Goal: Browse casually

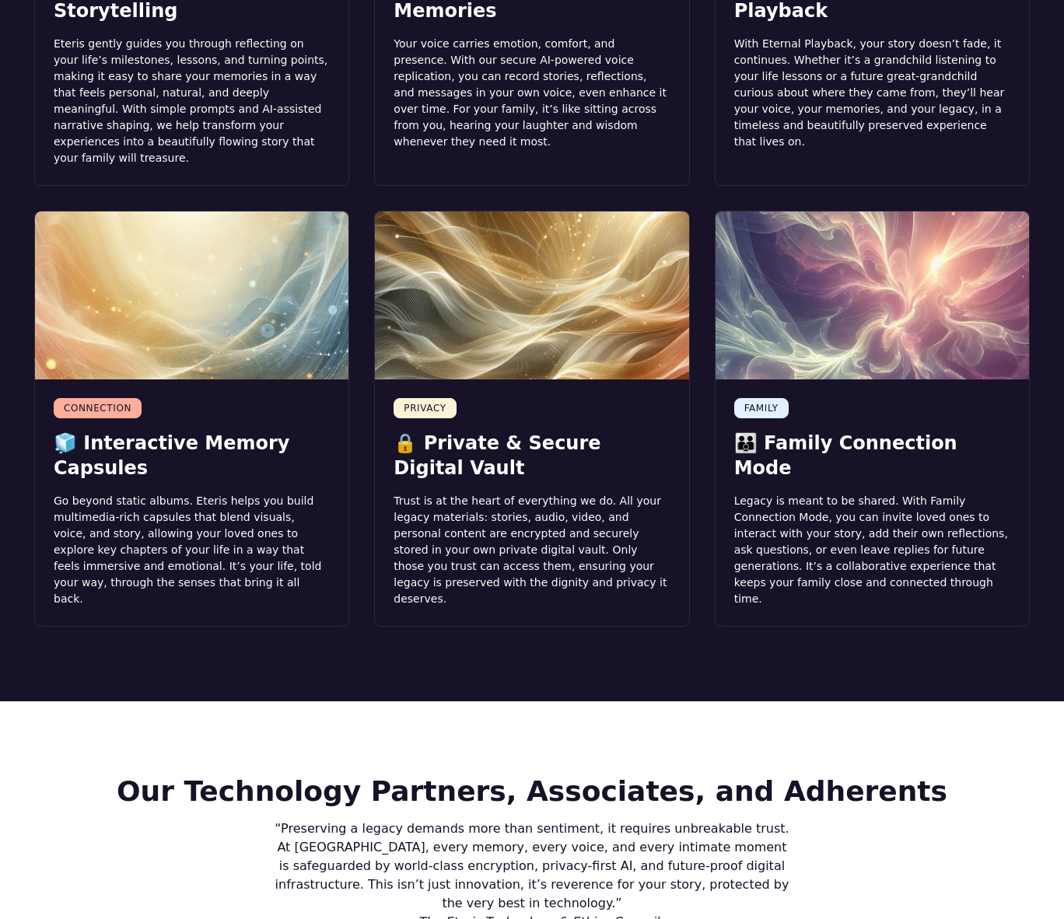
scroll to position [2268, 0]
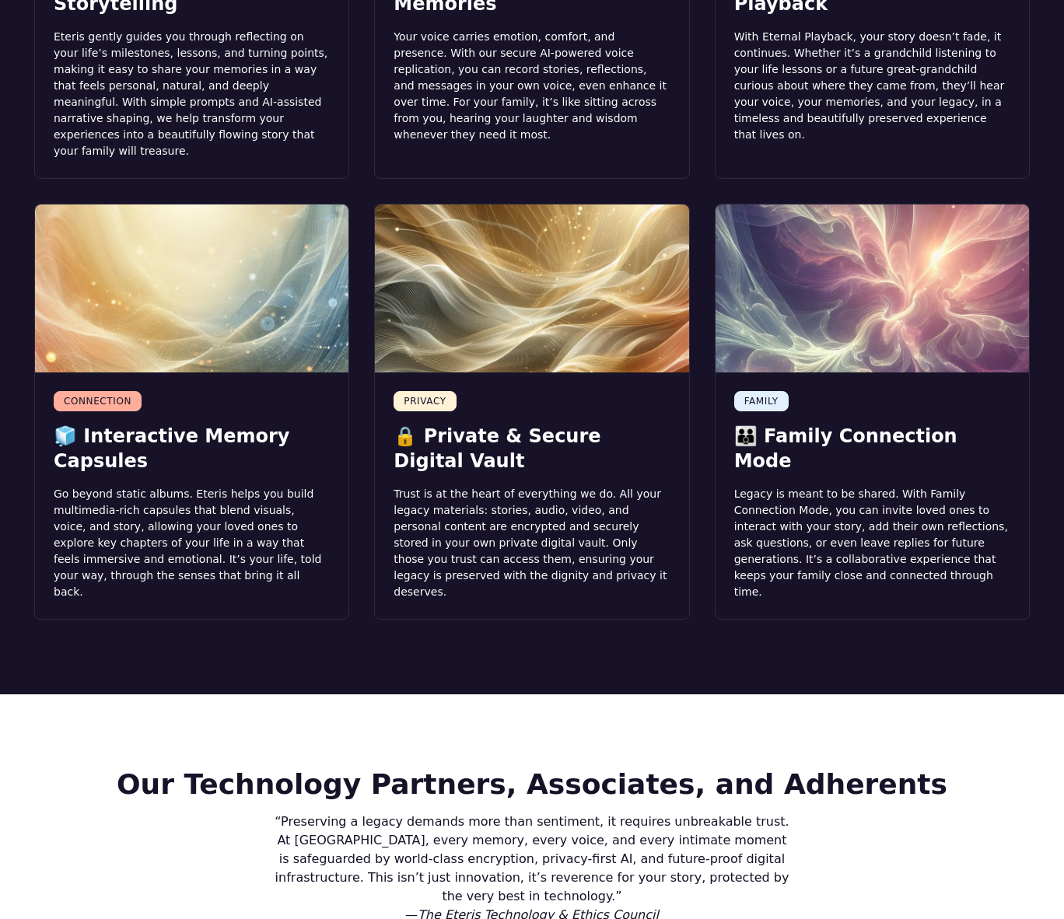
click at [239, 492] on section "Beyond Time: How Eteris Life Tells the Story Only You Can FAMILY ✍️ Guided Lega…" at bounding box center [532, 155] width 1064 height 1078
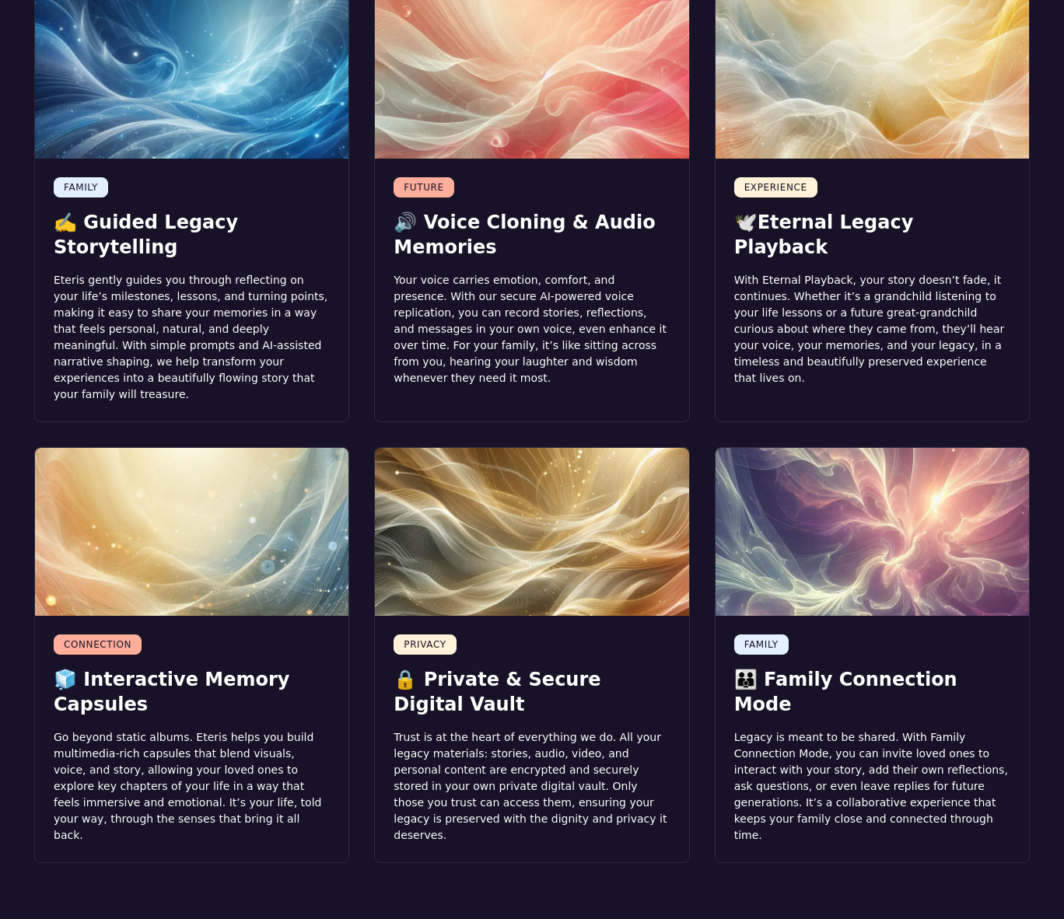
scroll to position [1998, 0]
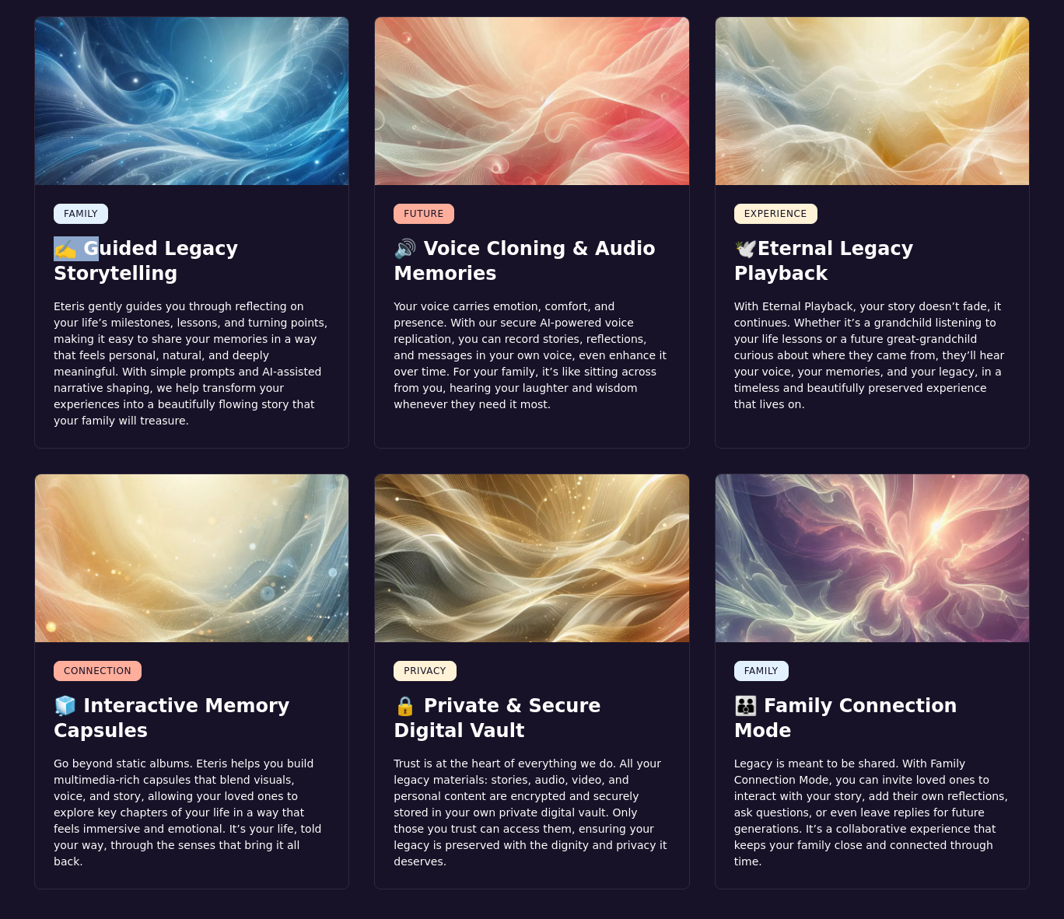
drag, startPoint x: 76, startPoint y: 121, endPoint x: 53, endPoint y: 119, distance: 23.4
click at [54, 236] on h3 "✍️ Guided Legacy Storytelling" at bounding box center [192, 261] width 276 height 50
copy h3 "✍️"
drag, startPoint x: 414, startPoint y: 122, endPoint x: 397, endPoint y: 123, distance: 17.1
click at [397, 236] on h3 "🔊 Voice Cloning & Audio Memories" at bounding box center [532, 261] width 276 height 50
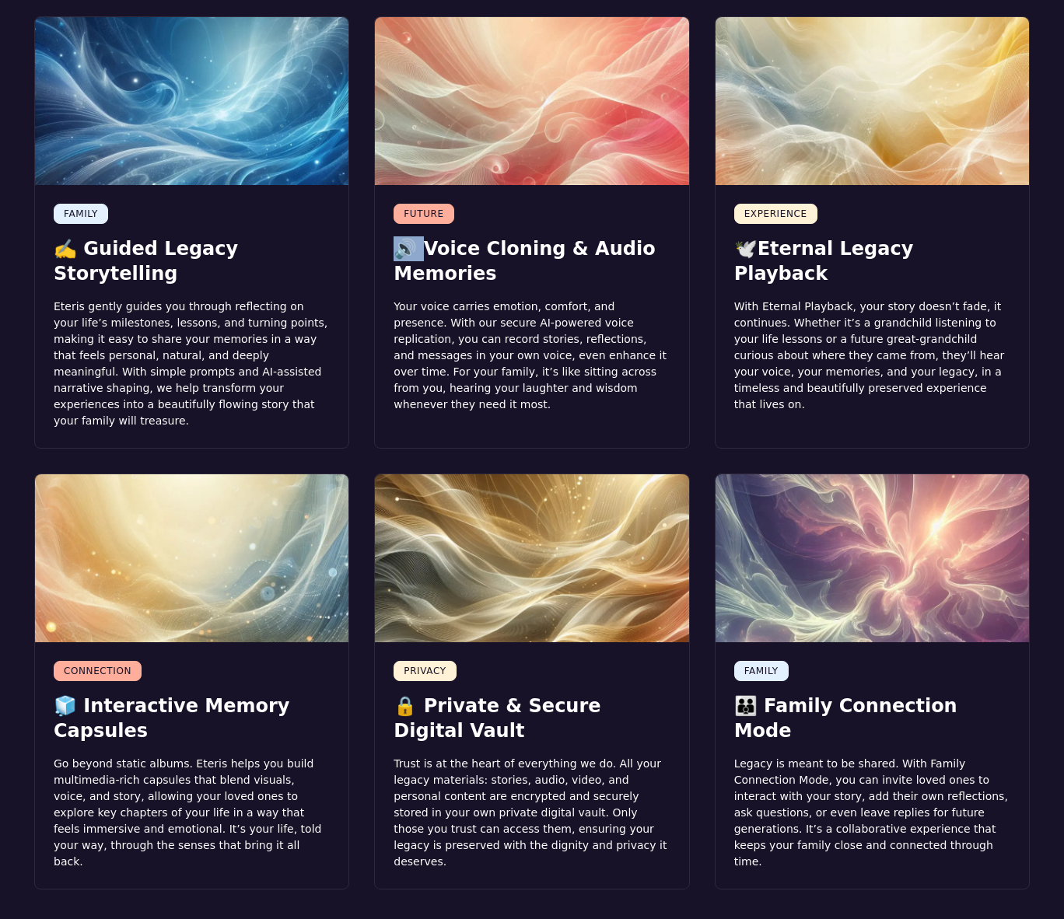
copy h3 "🔊"
drag, startPoint x: 751, startPoint y: 121, endPoint x: 738, endPoint y: 121, distance: 13.2
click at [738, 236] on h3 "🕊️Eternal Legacy Playback" at bounding box center [872, 261] width 276 height 50
copy h3 "🕊️E"
drag, startPoint x: 70, startPoint y: 546, endPoint x: 44, endPoint y: 548, distance: 25.7
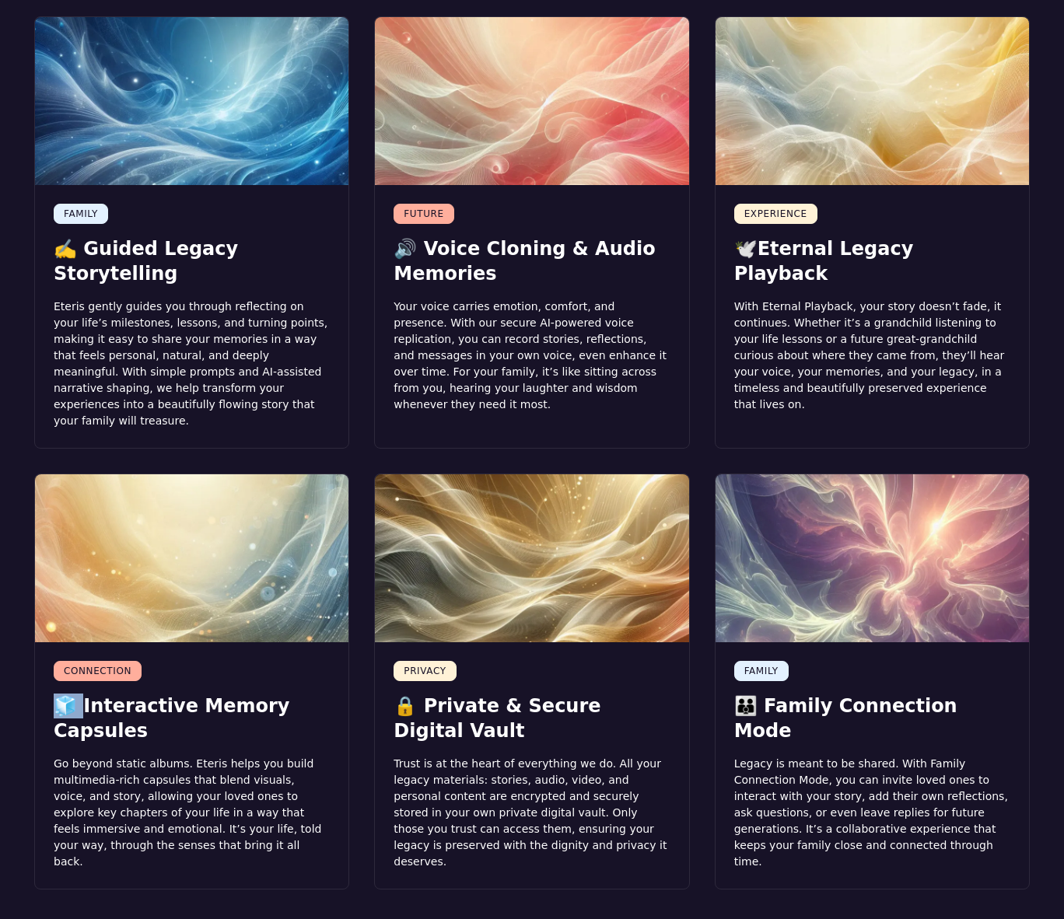
click at [44, 642] on div "CONNECTION 🧊 Interactive Memory Capsules Go beyond static albums. Eteris helps …" at bounding box center [191, 765] width 313 height 247
copy h3 "🧊"
drag, startPoint x: 409, startPoint y: 549, endPoint x: 392, endPoint y: 549, distance: 17.1
click at [392, 642] on div "PRIVACY 🔒 Private & Secure Digital Vault Trust is at the heart of everything we…" at bounding box center [531, 765] width 313 height 247
copy h3 "🔒"
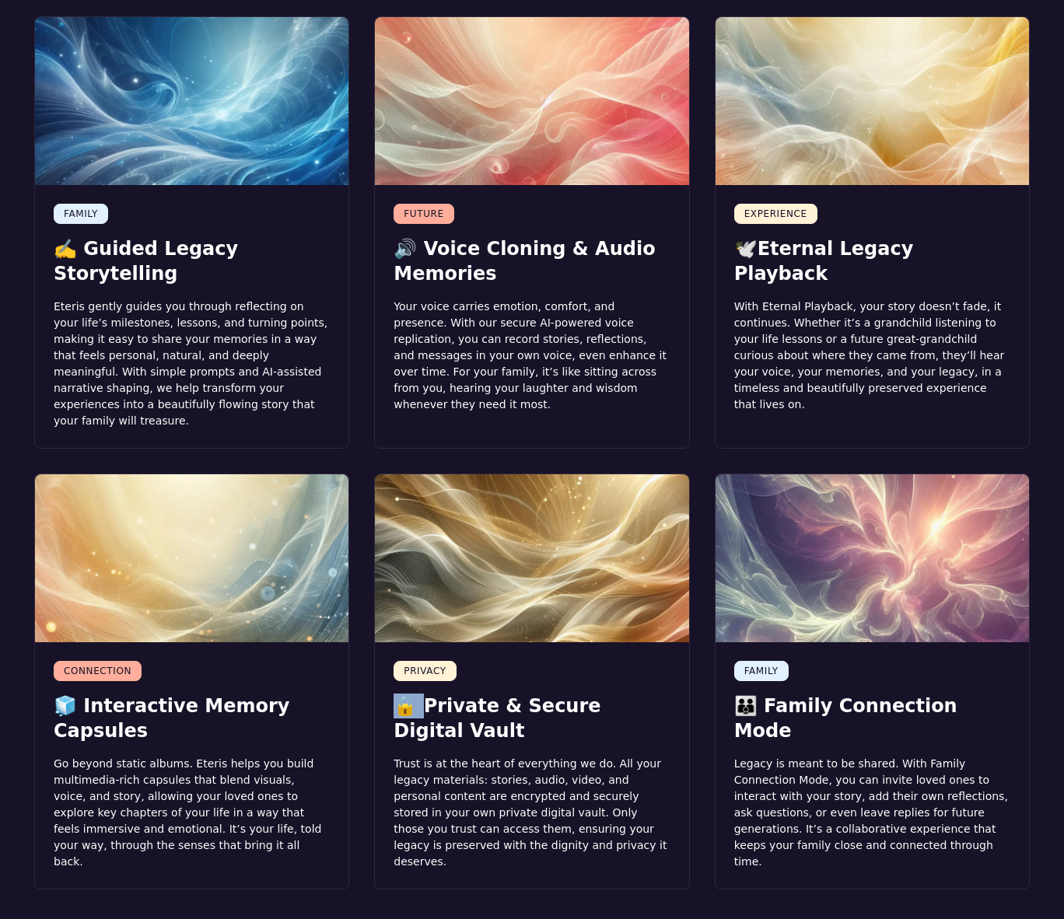
click at [754, 694] on h3 "👪 Family Connection Mode" at bounding box center [872, 719] width 276 height 50
drag, startPoint x: 754, startPoint y: 552, endPoint x: 739, endPoint y: 552, distance: 15.6
click at [739, 694] on h3 "👪 Family Connection Mode" at bounding box center [872, 719] width 276 height 50
click at [746, 694] on h3 "👪 Family Connection Mode" at bounding box center [872, 719] width 276 height 50
drag, startPoint x: 751, startPoint y: 547, endPoint x: 740, endPoint y: 550, distance: 11.3
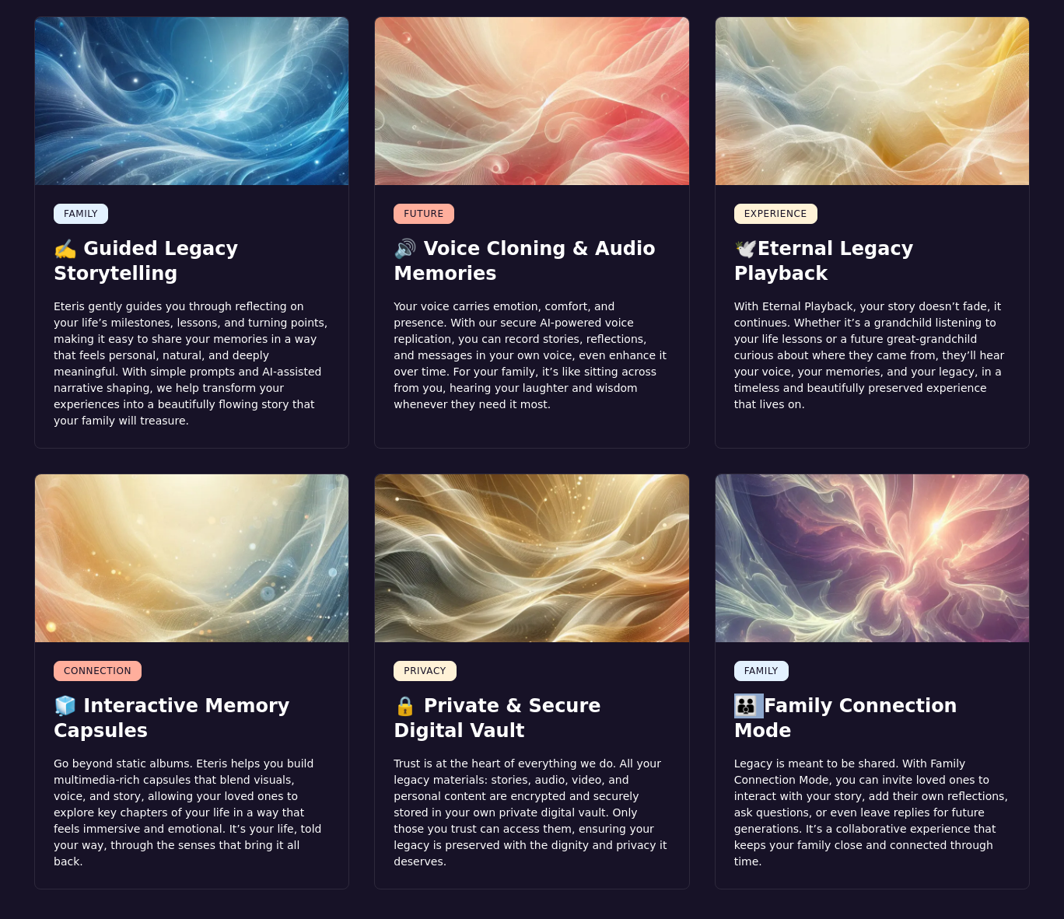
click at [740, 694] on h3 "👪 Family Connection Mode" at bounding box center [872, 719] width 276 height 50
copy h3 "👪"
click at [359, 314] on div "FAMILY ✍️ Guided Legacy Storytelling Eteris gently guides you through reflectin…" at bounding box center [532, 452] width 996 height 873
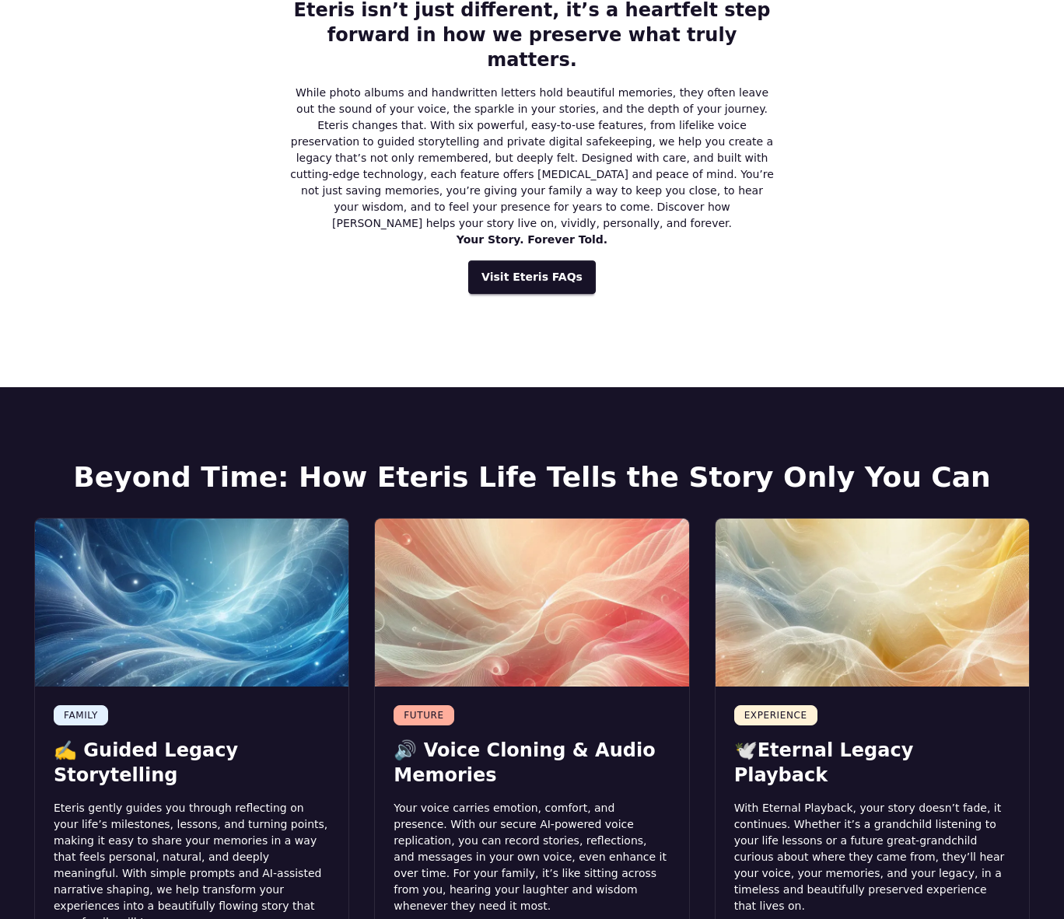
scroll to position [1473, 0]
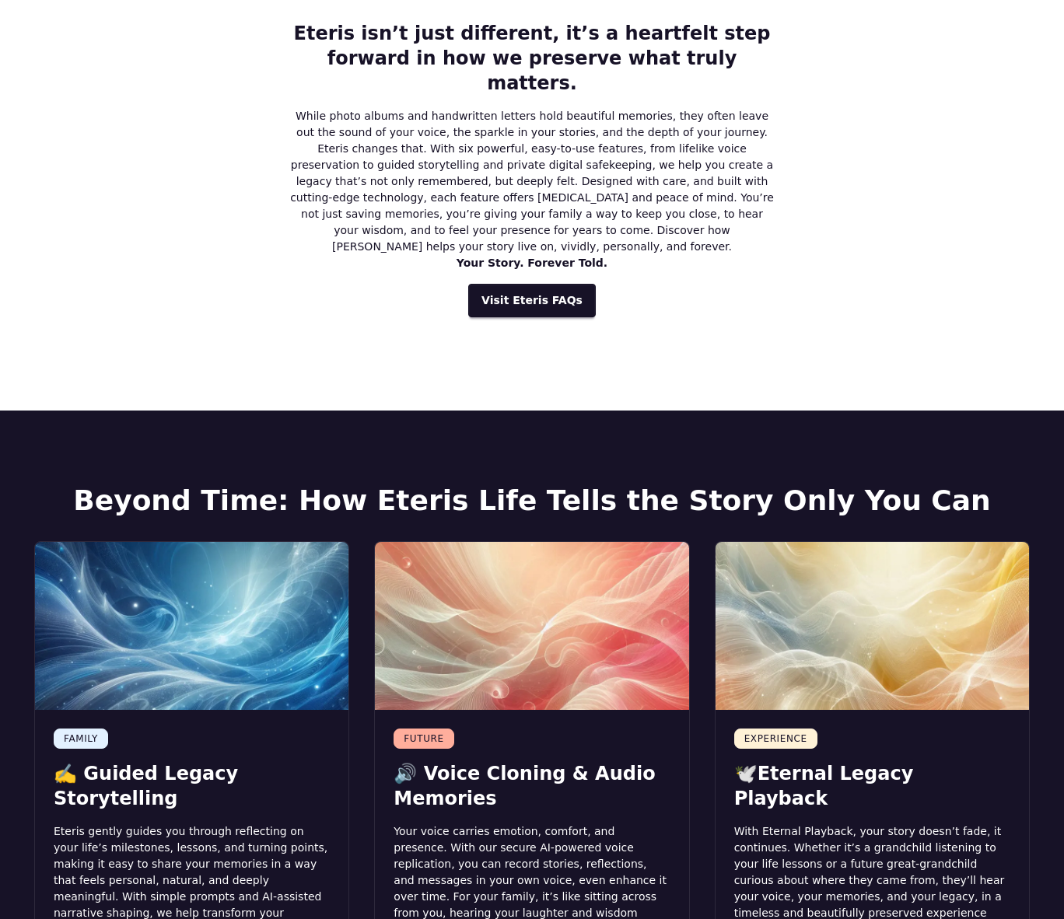
click at [336, 542] on img at bounding box center [191, 626] width 313 height 168
click at [239, 542] on img at bounding box center [191, 626] width 313 height 168
click at [543, 542] on img at bounding box center [531, 626] width 313 height 168
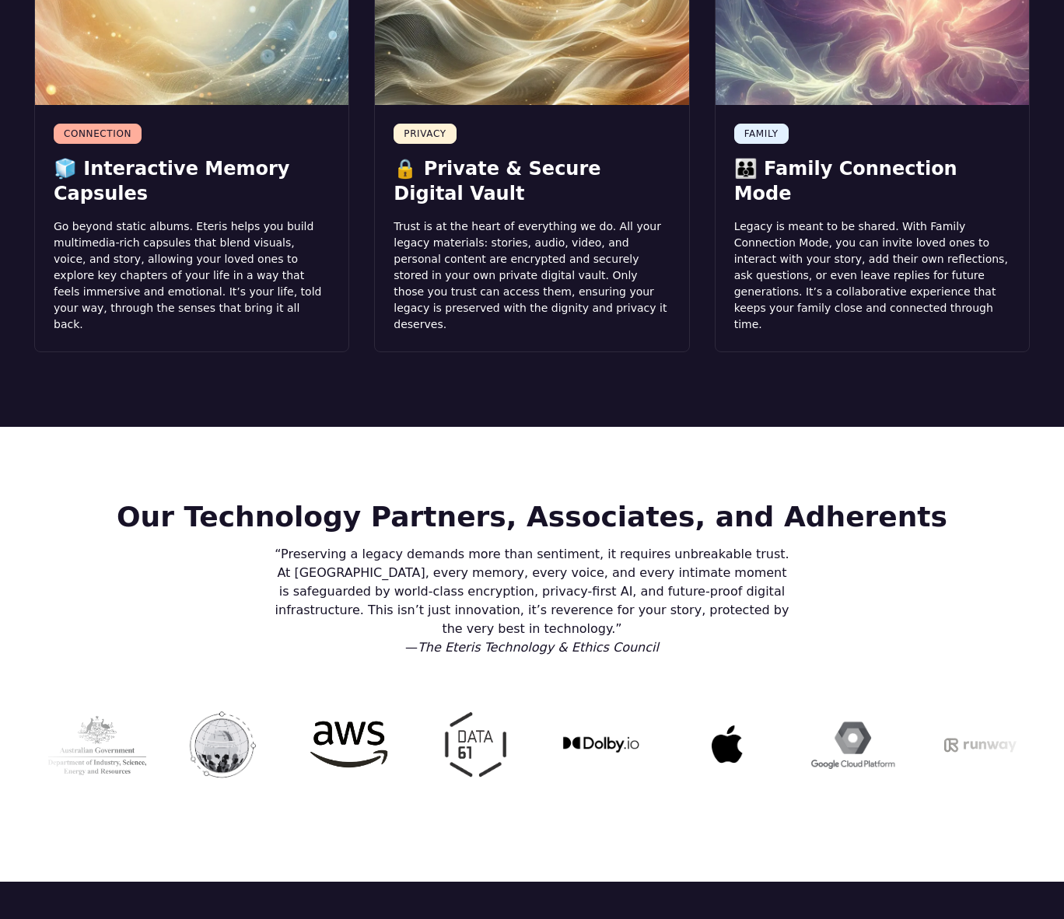
scroll to position [2532, 0]
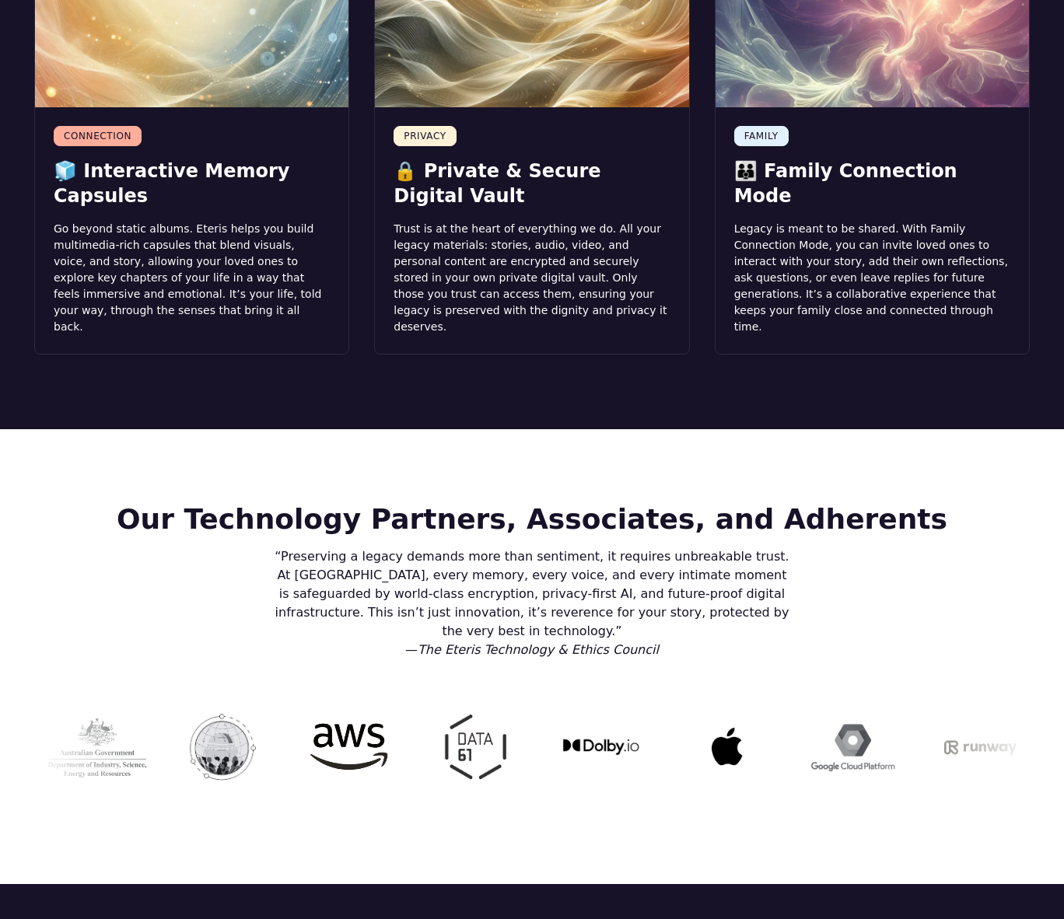
scroll to position [2530, 0]
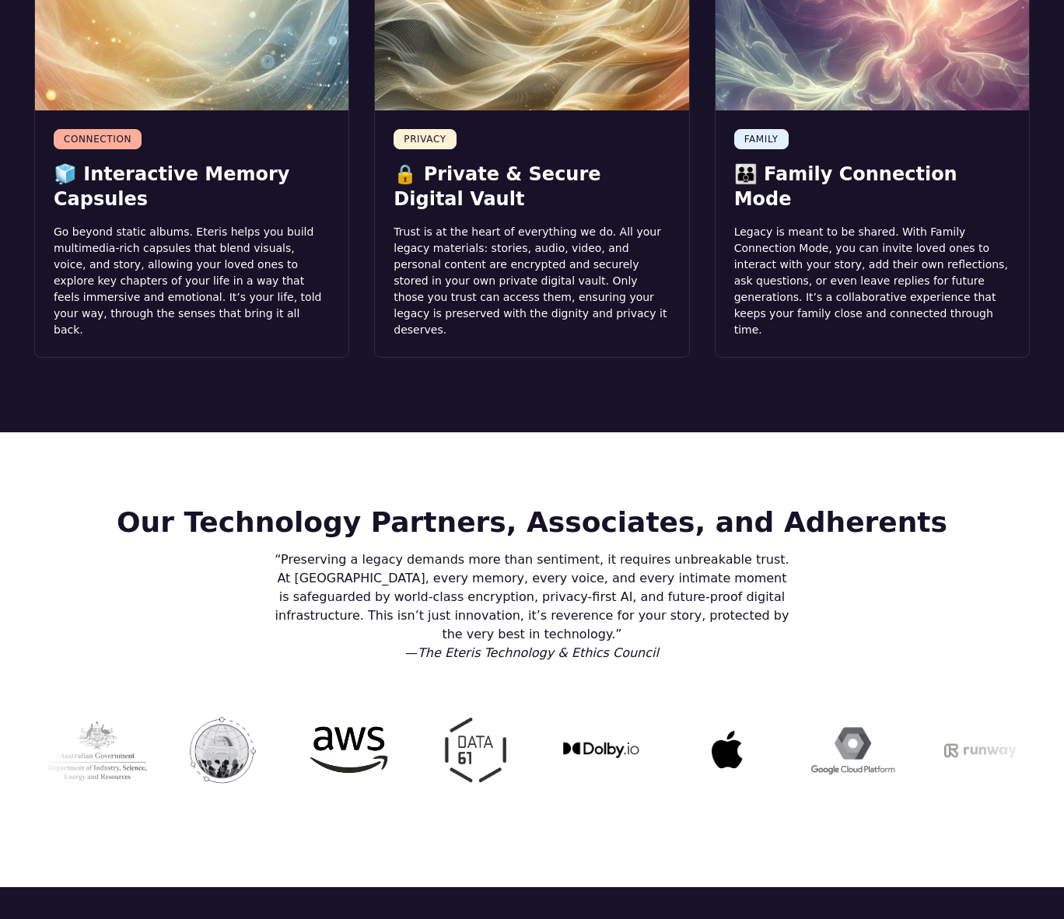
drag, startPoint x: 232, startPoint y: 561, endPoint x: 246, endPoint y: 0, distance: 560.9
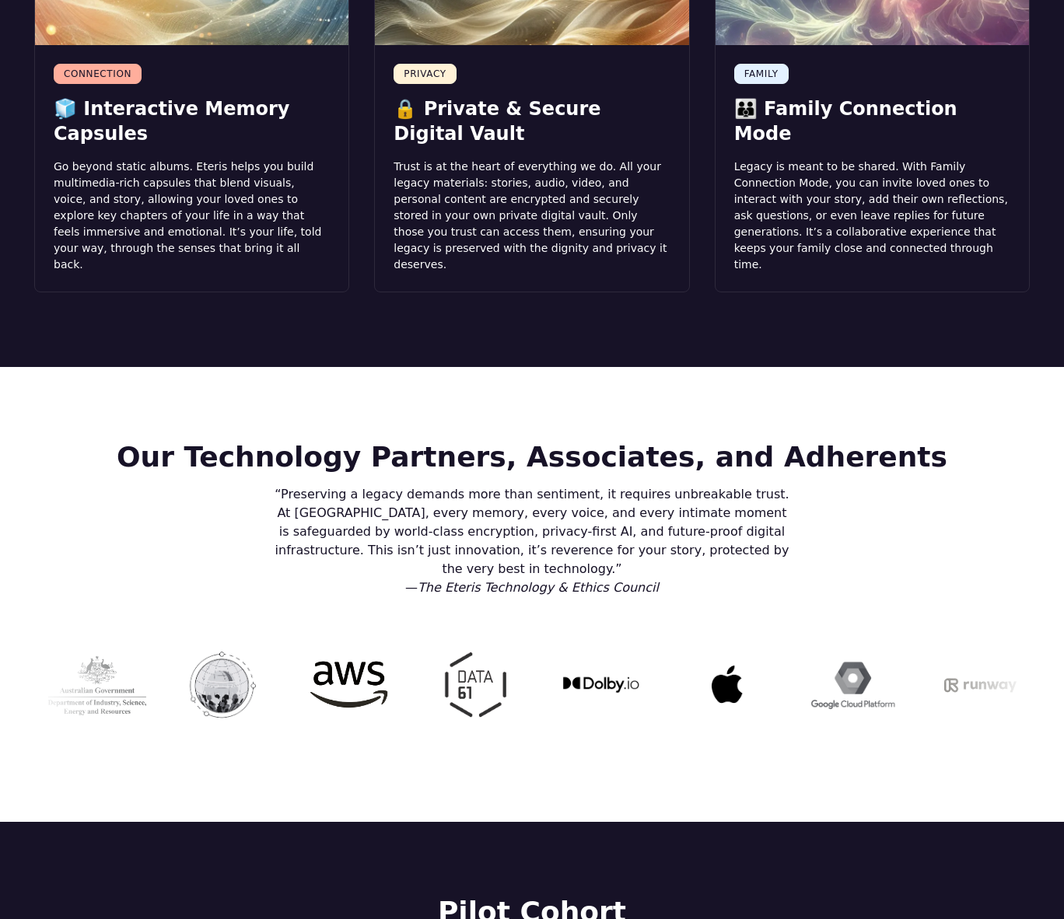
scroll to position [2596, 0]
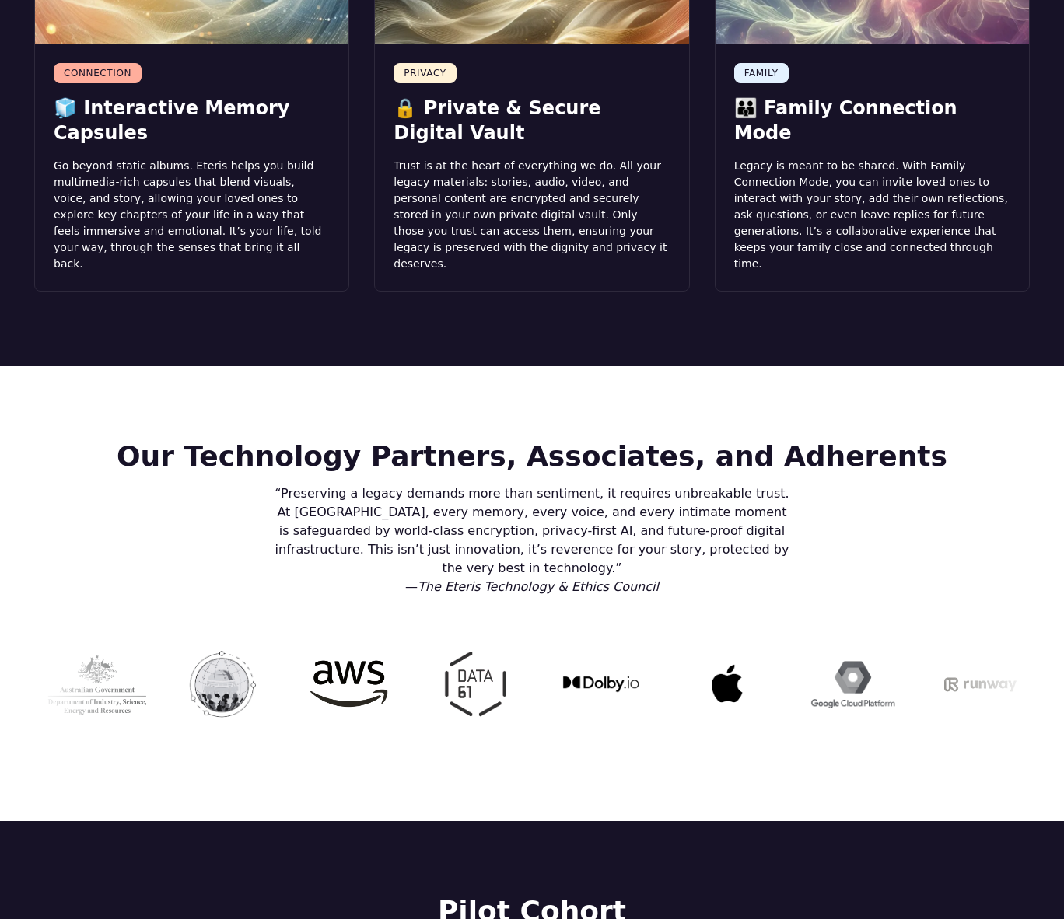
drag, startPoint x: 179, startPoint y: 280, endPoint x: 900, endPoint y: 289, distance: 721.0
click at [900, 441] on h2 "Our Technology Partners, Associates, and Adherents" at bounding box center [532, 456] width 996 height 31
copy h2 "Our Technology Partners, Associates, and Adherents"
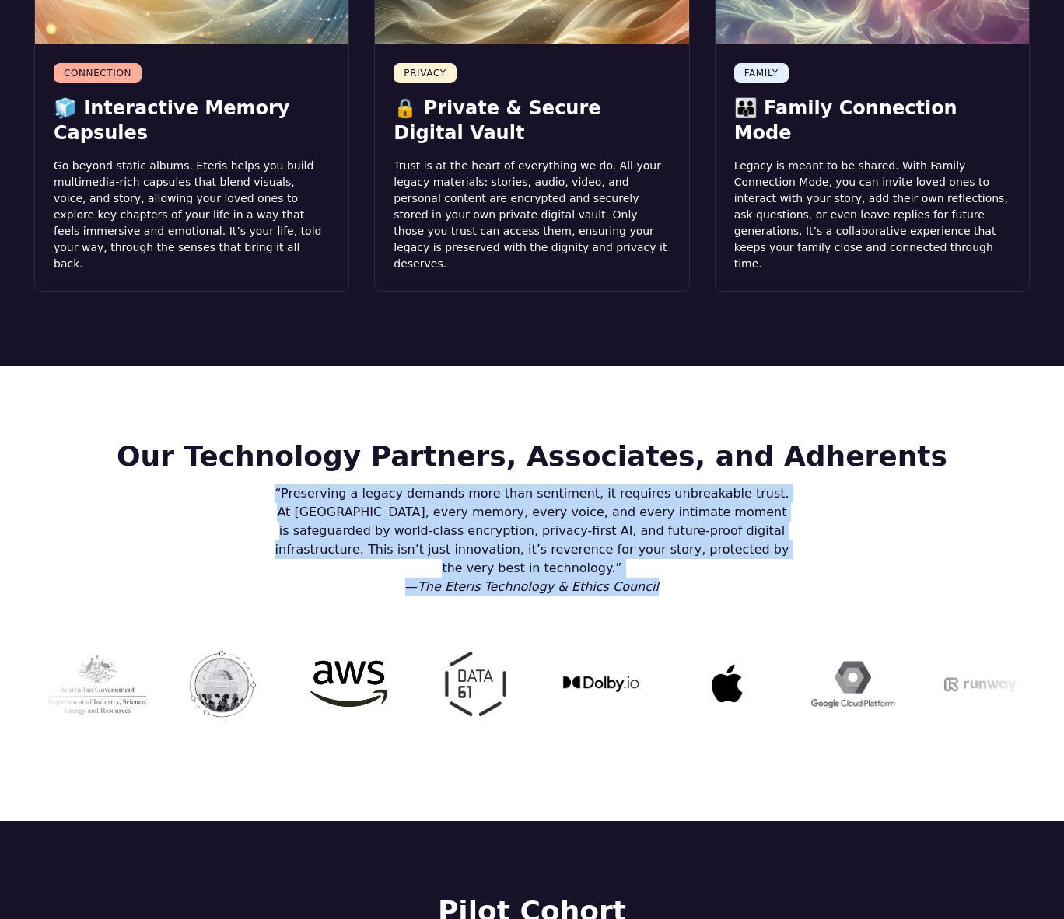
drag, startPoint x: 294, startPoint y: 320, endPoint x: 677, endPoint y: 395, distance: 390.0
click at [677, 485] on div "“Preserving a legacy demands more than sentiment, it requires unbreakable trust…" at bounding box center [532, 541] width 515 height 112
copy div "“Preserving a legacy demands more than sentiment, it requires unbreakable trust…"
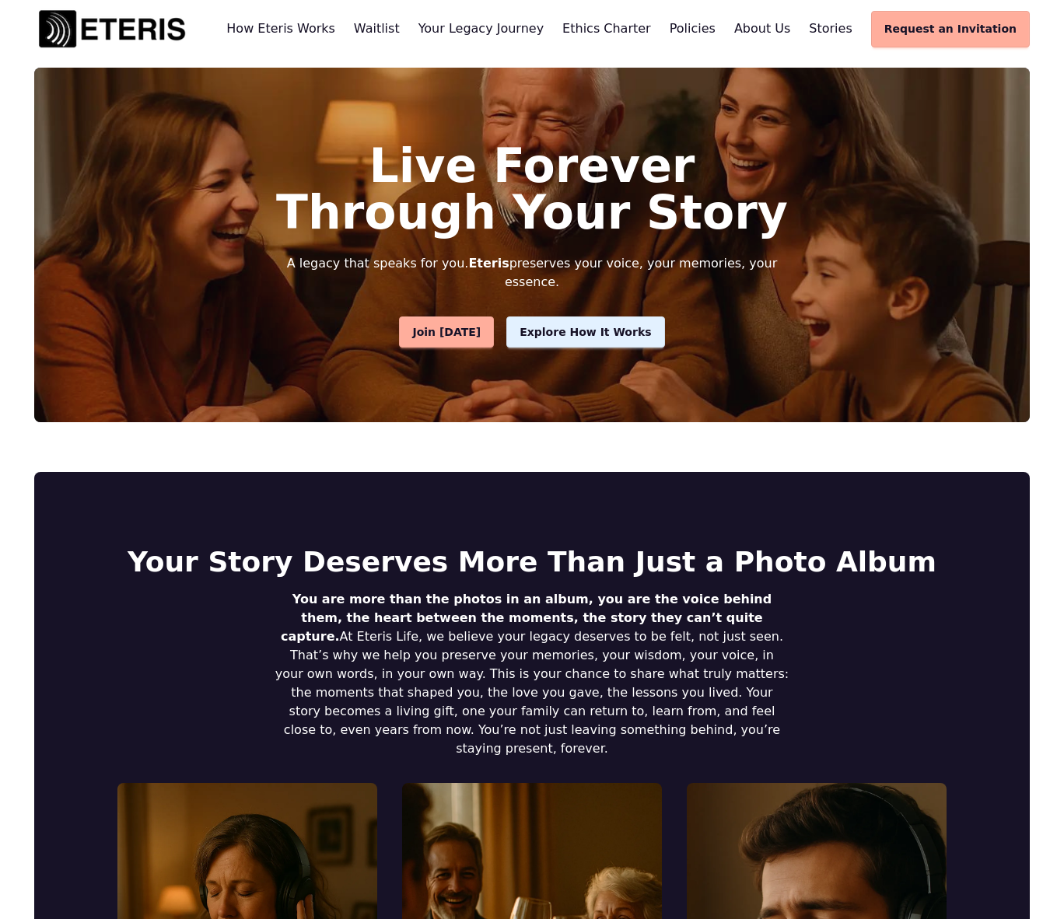
scroll to position [0, 0]
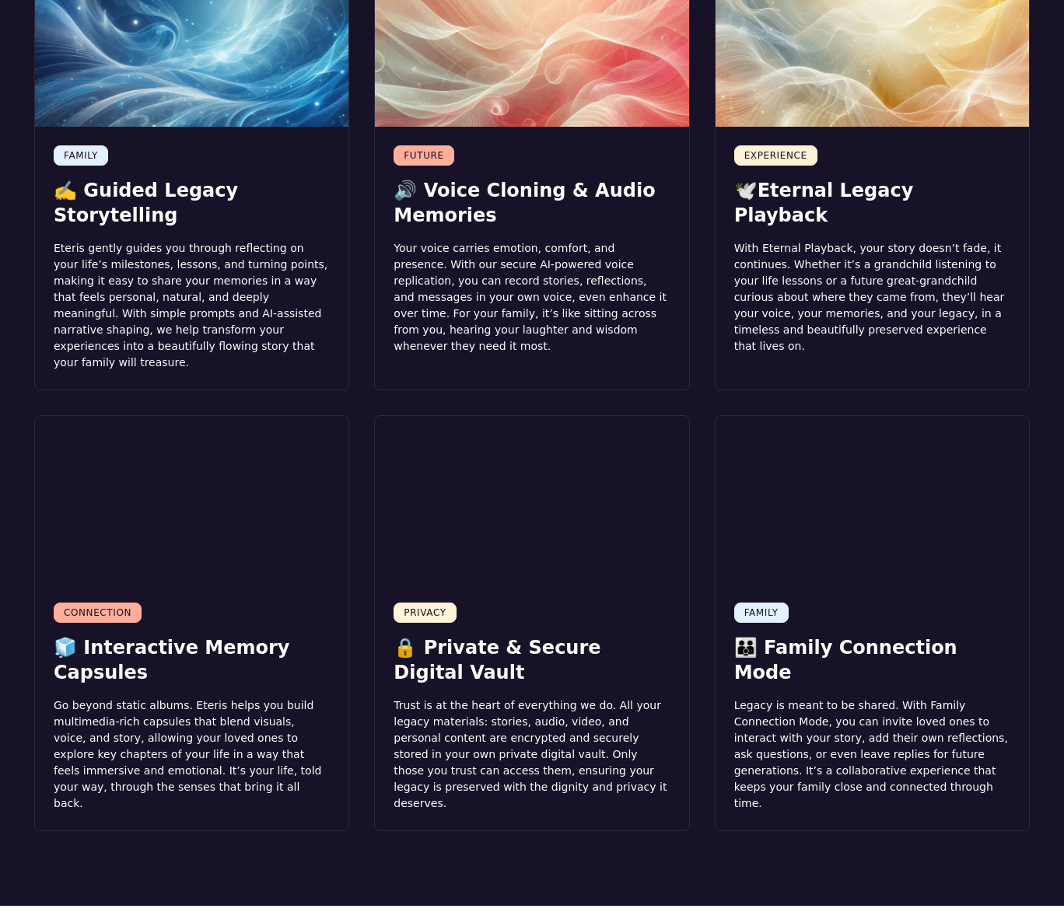
scroll to position [2182, 0]
